Goal: Navigation & Orientation: Find specific page/section

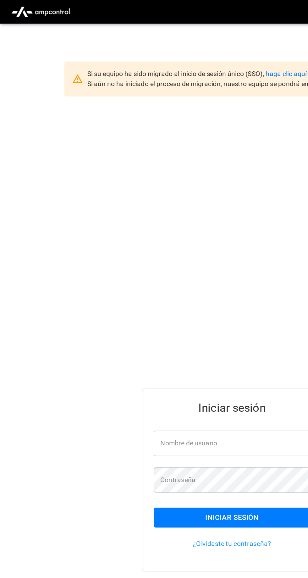
click at [164, 302] on input "Nombre de usuario" at bounding box center [154, 294] width 104 height 17
type input "**********"
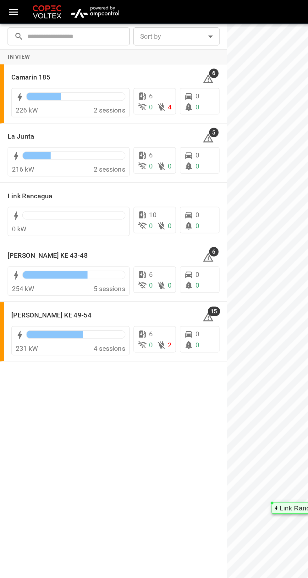
click at [21, 211] on h6 "[PERSON_NAME] KE 49-54" at bounding box center [34, 209] width 53 height 7
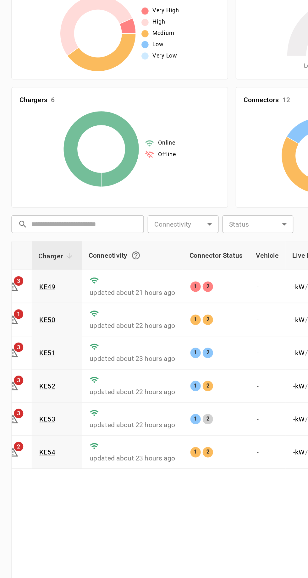
scroll to position [0, 42]
